Goal: Information Seeking & Learning: Understand process/instructions

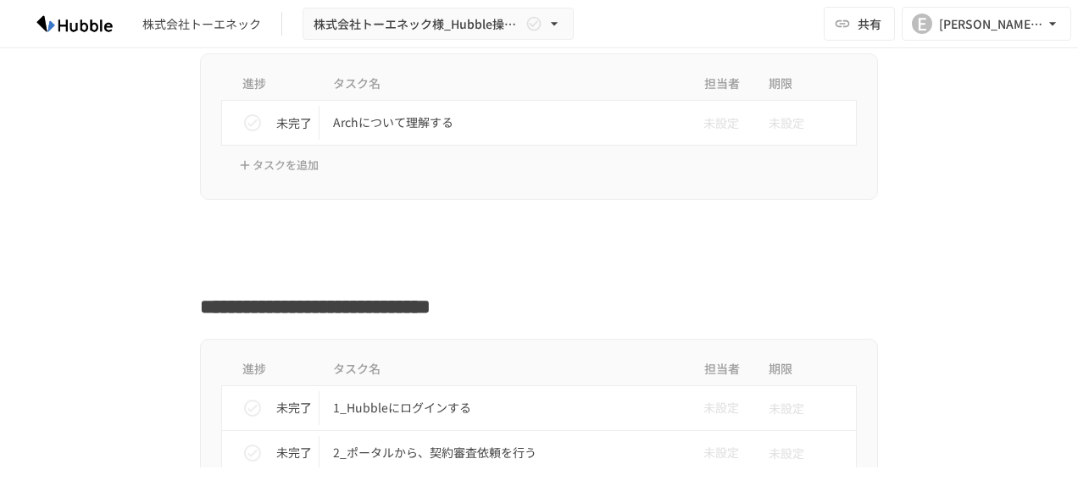
scroll to position [424, 0]
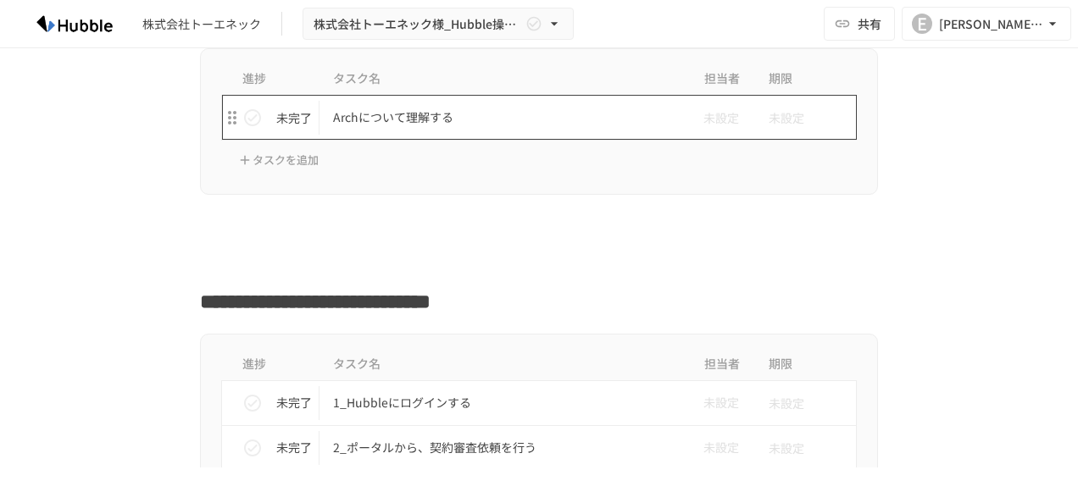
click at [351, 122] on p "Archについて理解する" at bounding box center [503, 117] width 341 height 21
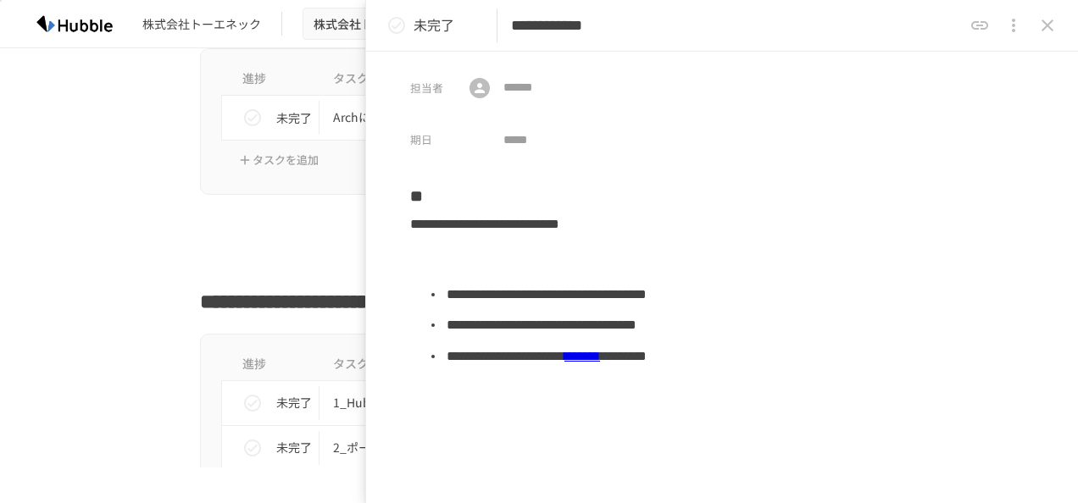
click at [1046, 21] on icon "close drawer" at bounding box center [1047, 25] width 20 height 20
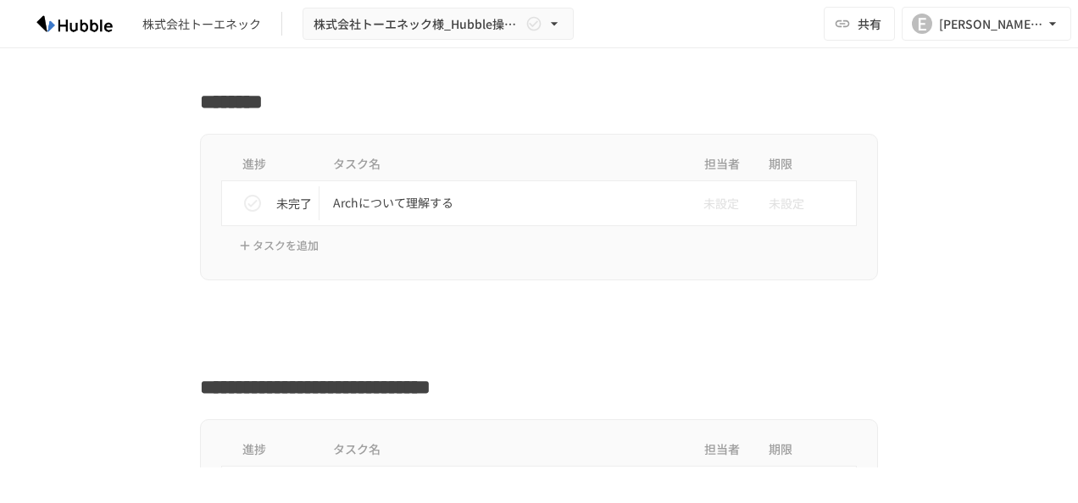
scroll to position [339, 0]
click at [243, 199] on icon "status" at bounding box center [252, 202] width 20 height 20
click at [244, 199] on icon "status" at bounding box center [252, 202] width 17 height 17
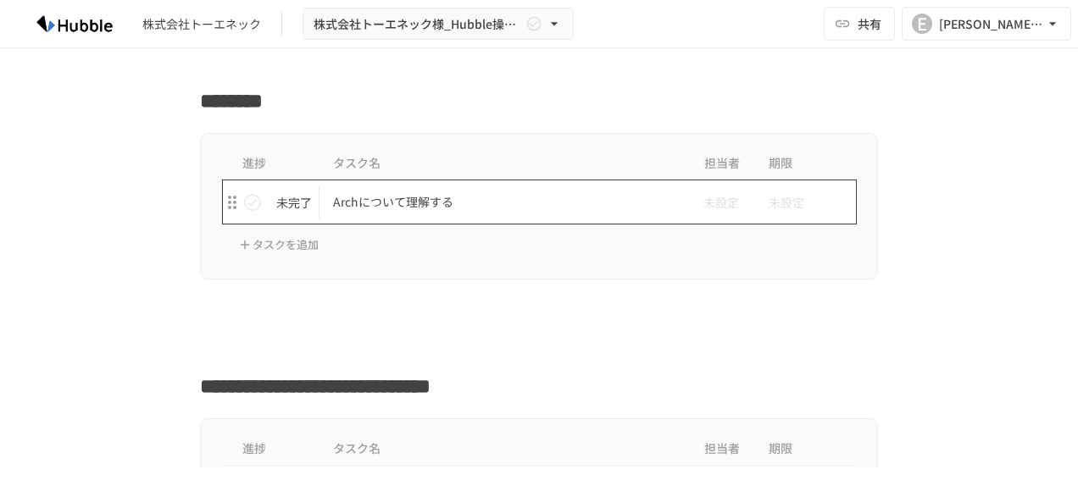
click at [418, 194] on p "Archについて理解する" at bounding box center [503, 201] width 341 height 21
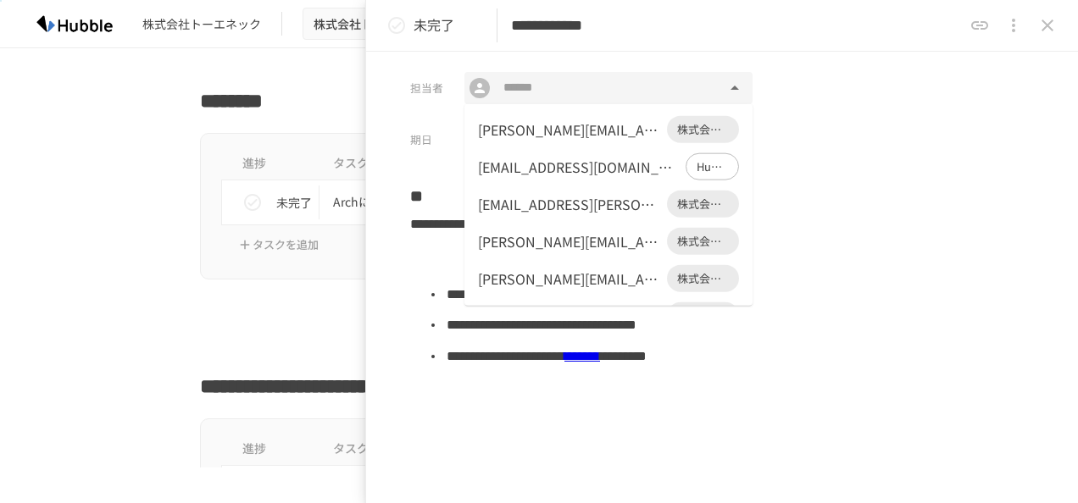
click at [532, 91] on input "text" at bounding box center [607, 88] width 223 height 22
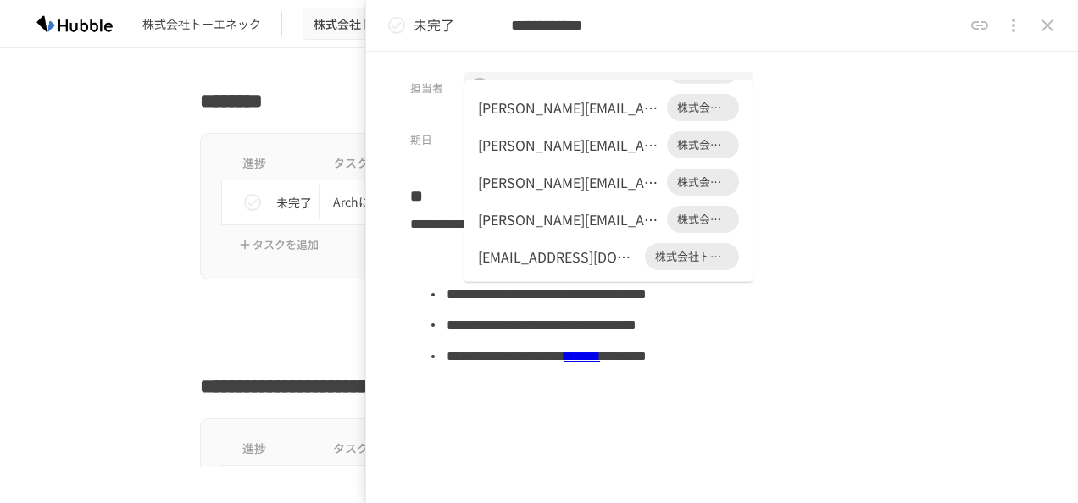
scroll to position [85, 0]
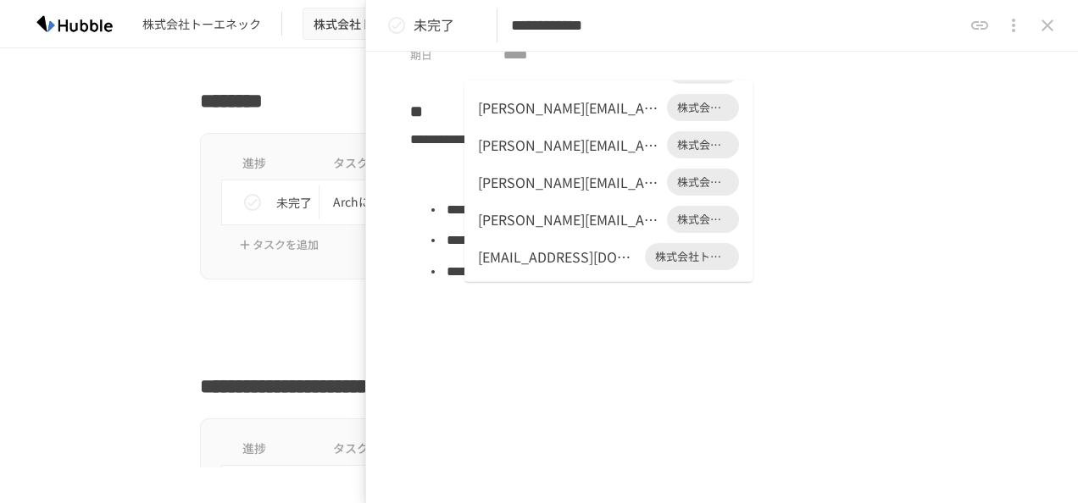
click at [945, 251] on li "**********" at bounding box center [732, 240] width 577 height 31
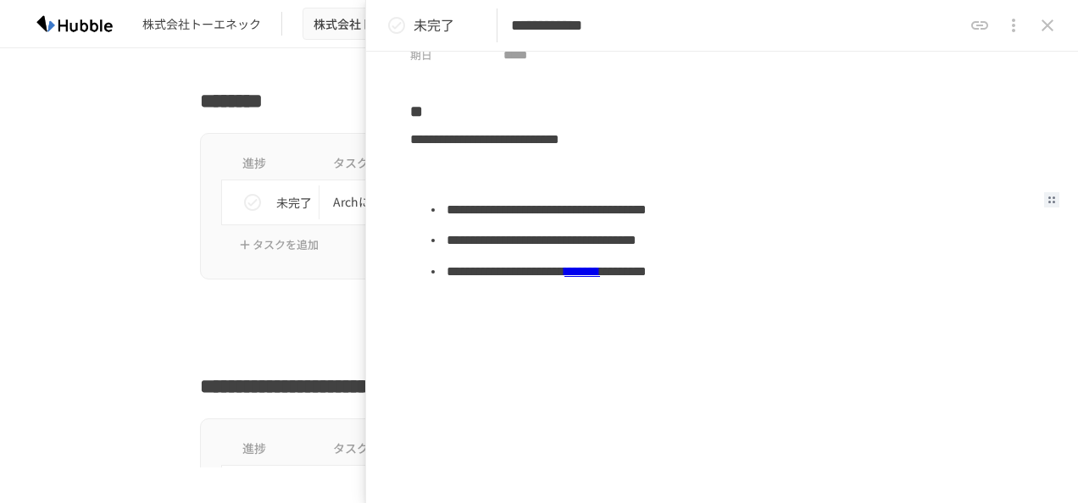
scroll to position [160, 0]
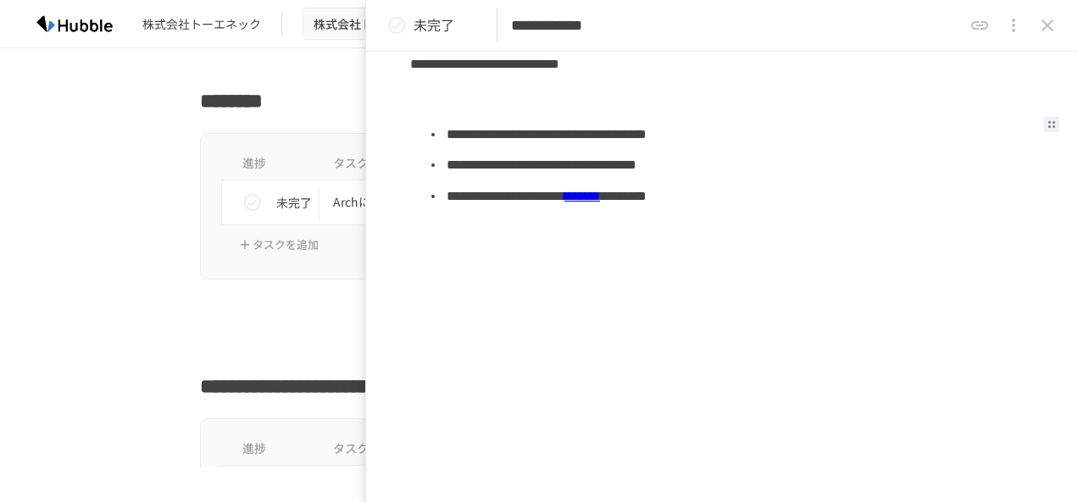
click at [600, 195] on link "*******" at bounding box center [582, 196] width 36 height 13
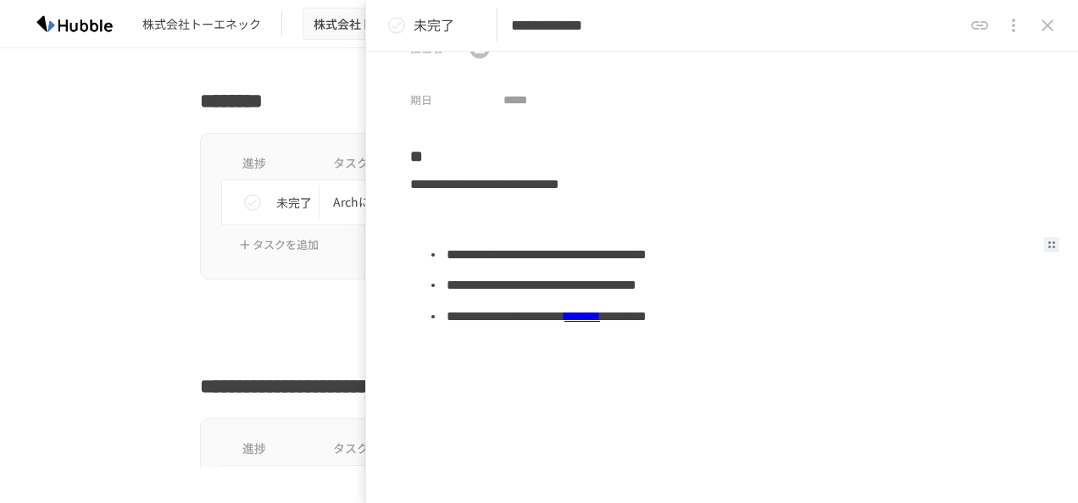
scroll to position [0, 0]
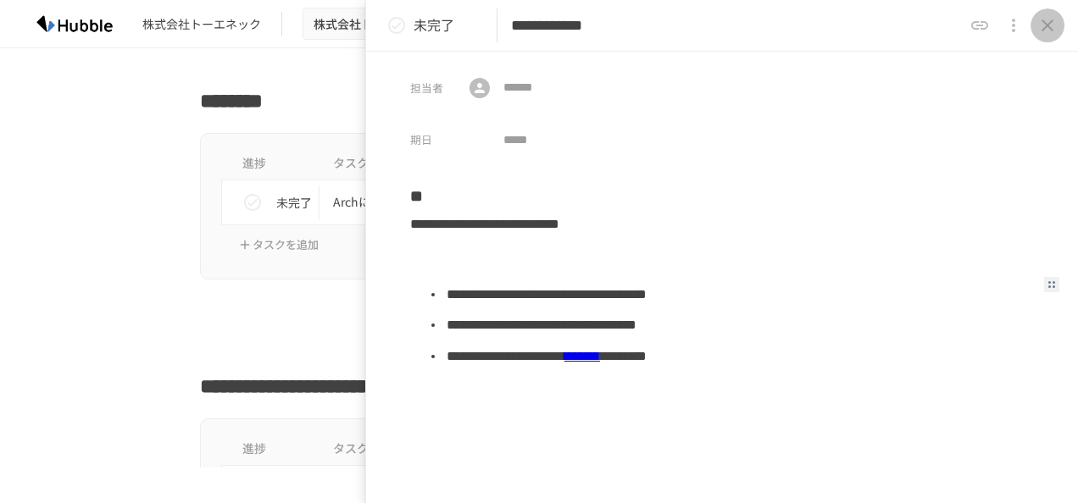
click at [1056, 30] on icon "close drawer" at bounding box center [1047, 25] width 20 height 20
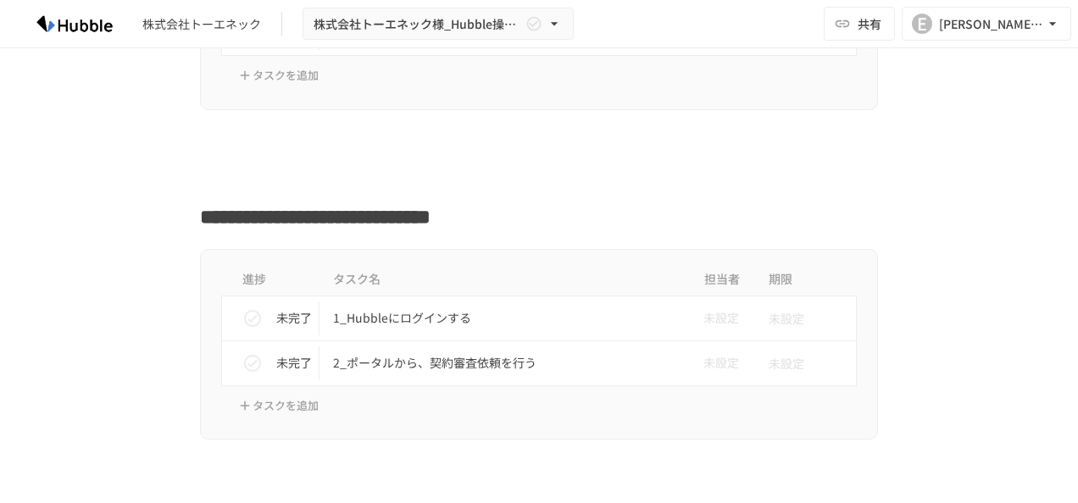
scroll to position [593, 0]
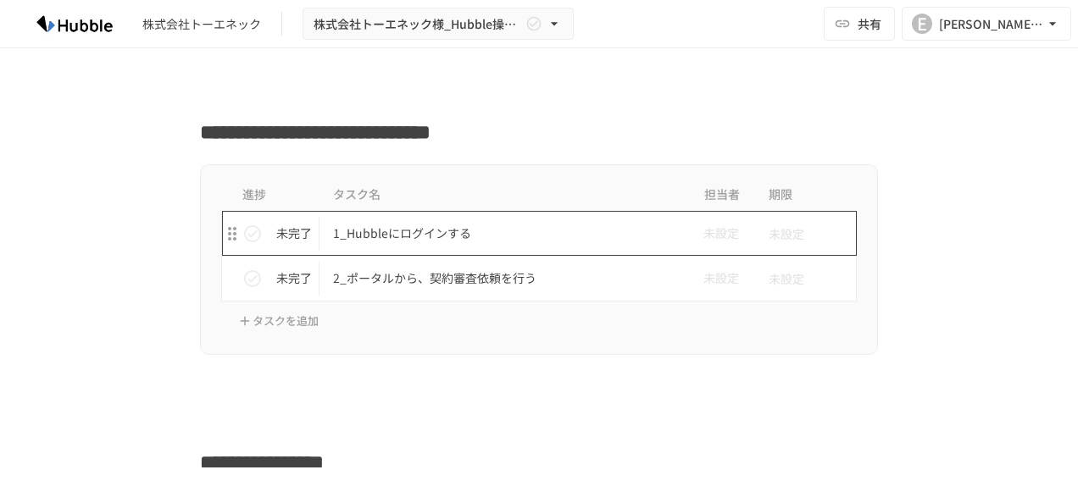
click at [371, 229] on p "1_Hubbleにログインする" at bounding box center [503, 233] width 341 height 21
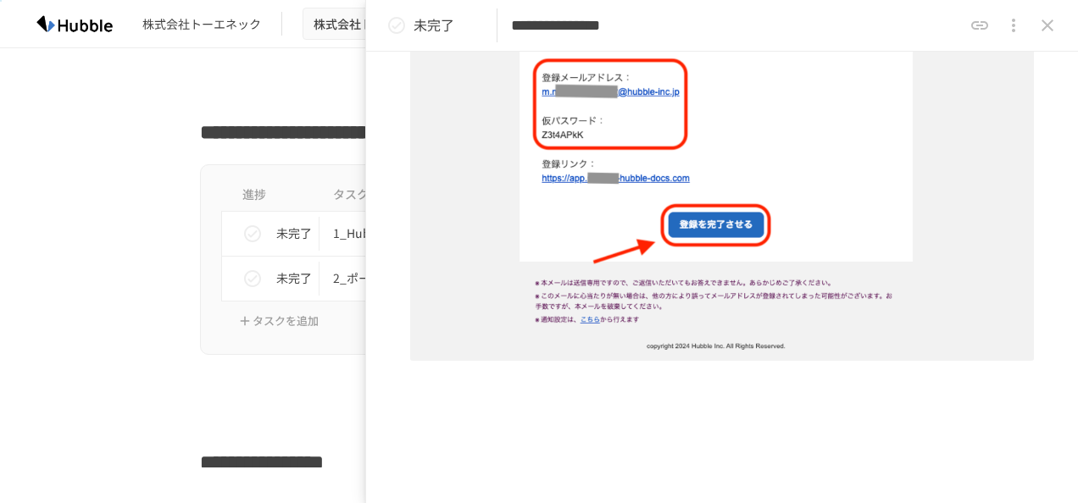
scroll to position [662, 0]
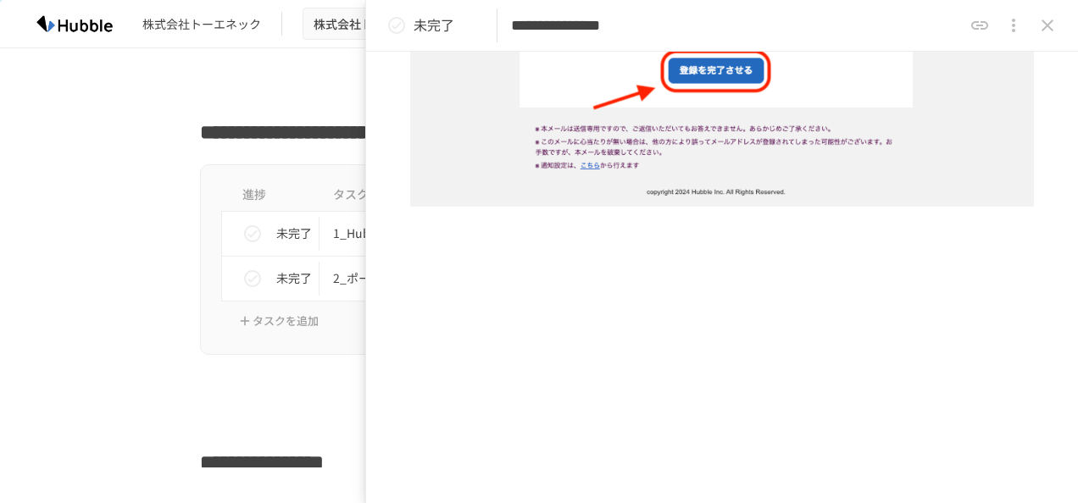
click at [1052, 19] on icon "close drawer" at bounding box center [1047, 25] width 20 height 20
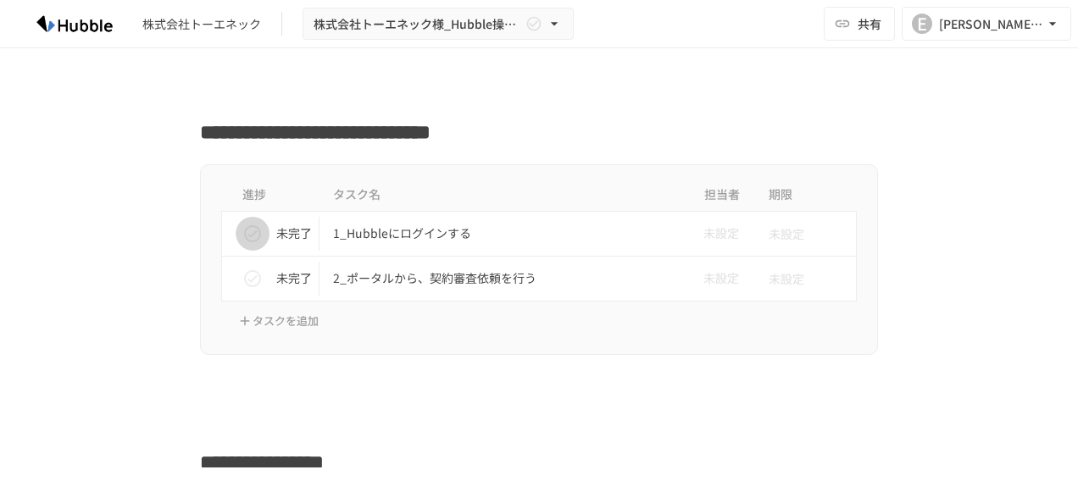
click at [246, 237] on icon "status" at bounding box center [252, 234] width 20 height 20
click at [394, 268] on p "2_ポータルから、契約審査依頼を行う" at bounding box center [503, 278] width 341 height 21
click at [473, 276] on p "2_ポータルから、契約審査依頼を行う" at bounding box center [503, 278] width 341 height 21
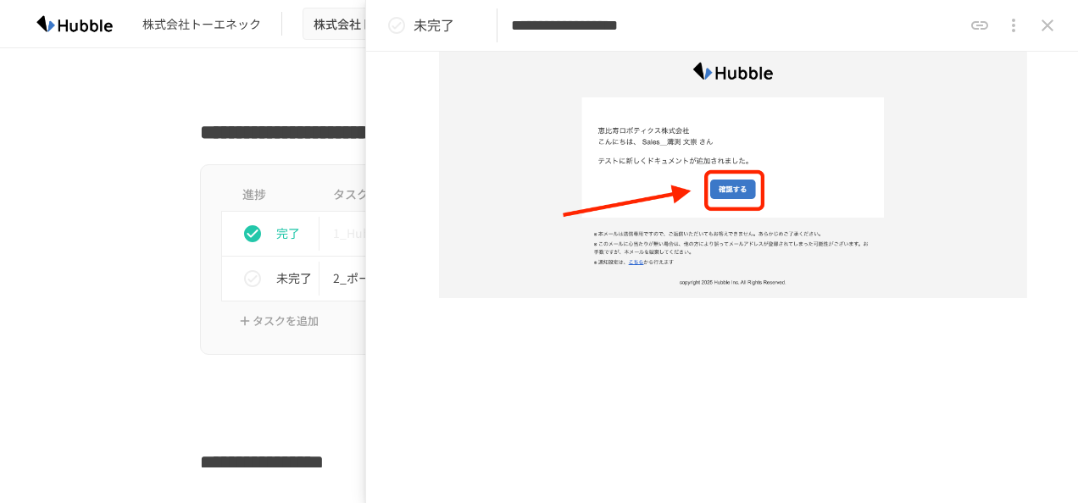
scroll to position [3109, 0]
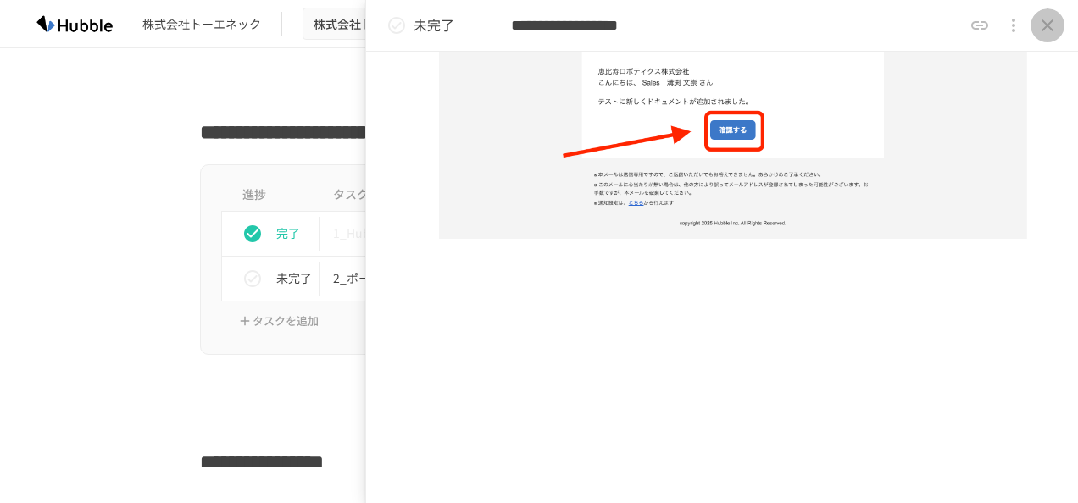
click at [1054, 31] on icon "close drawer" at bounding box center [1047, 25] width 20 height 20
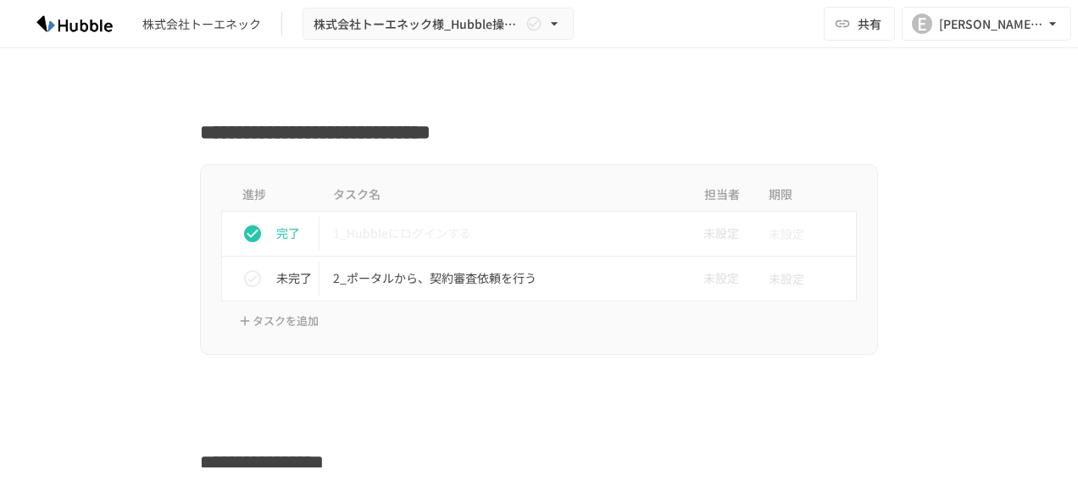
click at [246, 270] on icon "status" at bounding box center [252, 278] width 17 height 17
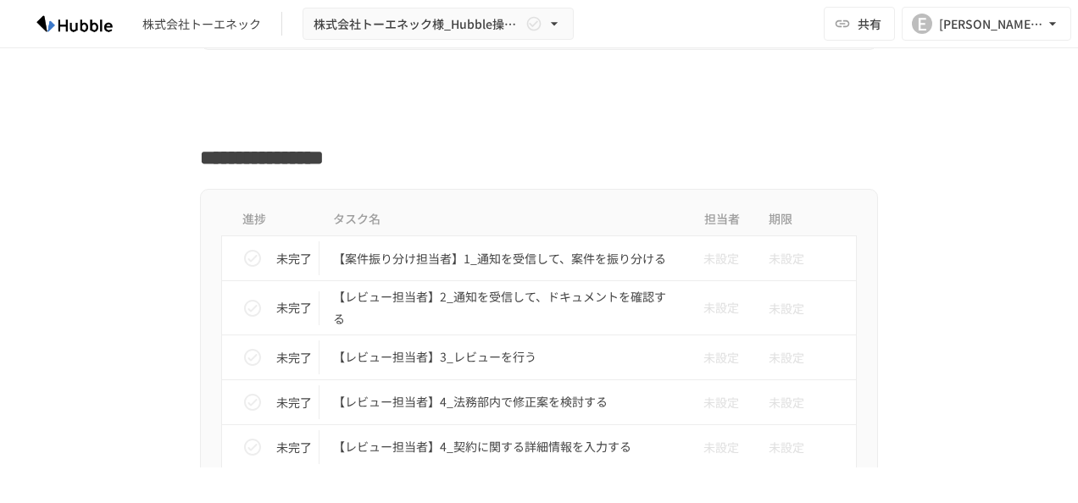
scroll to position [932, 0]
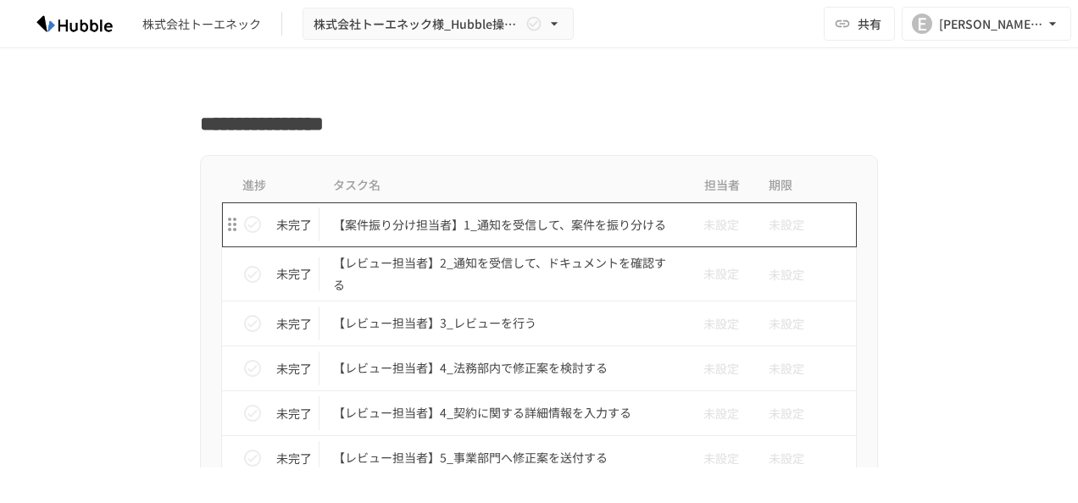
click at [407, 216] on p "【案件振り分け担当者】1_通知を受信して、案件を振り分ける" at bounding box center [503, 224] width 341 height 21
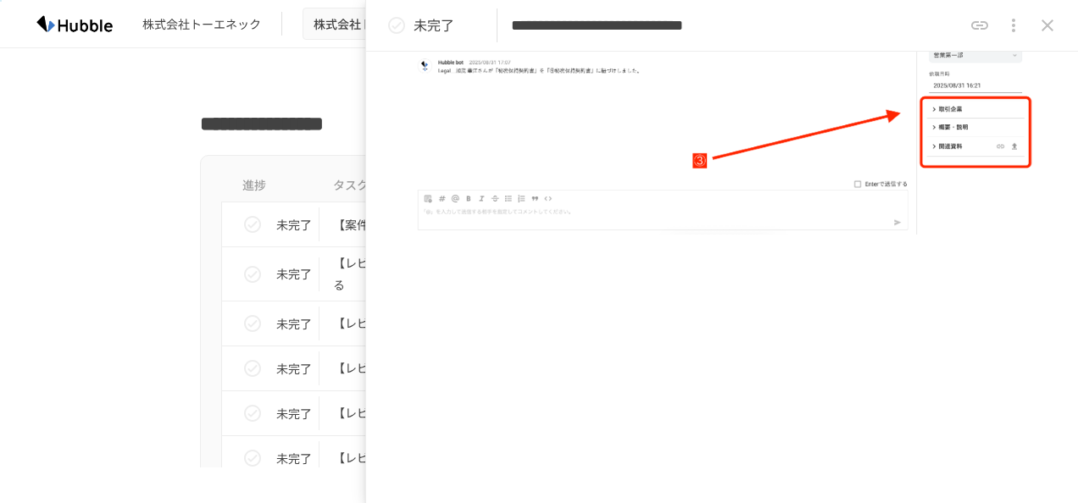
scroll to position [1558, 0]
click at [1053, 21] on icon "close drawer" at bounding box center [1047, 25] width 20 height 20
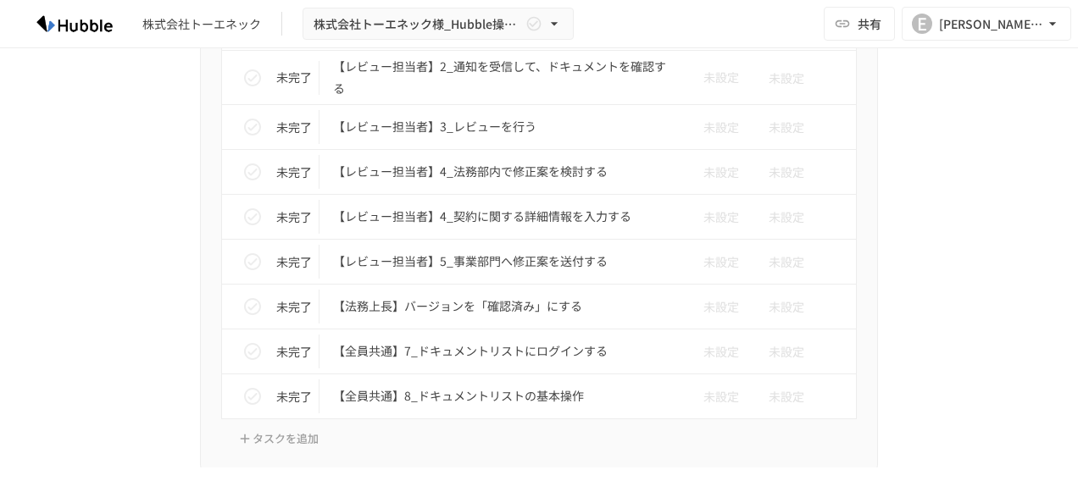
scroll to position [1101, 0]
